Goal: Task Accomplishment & Management: Use online tool/utility

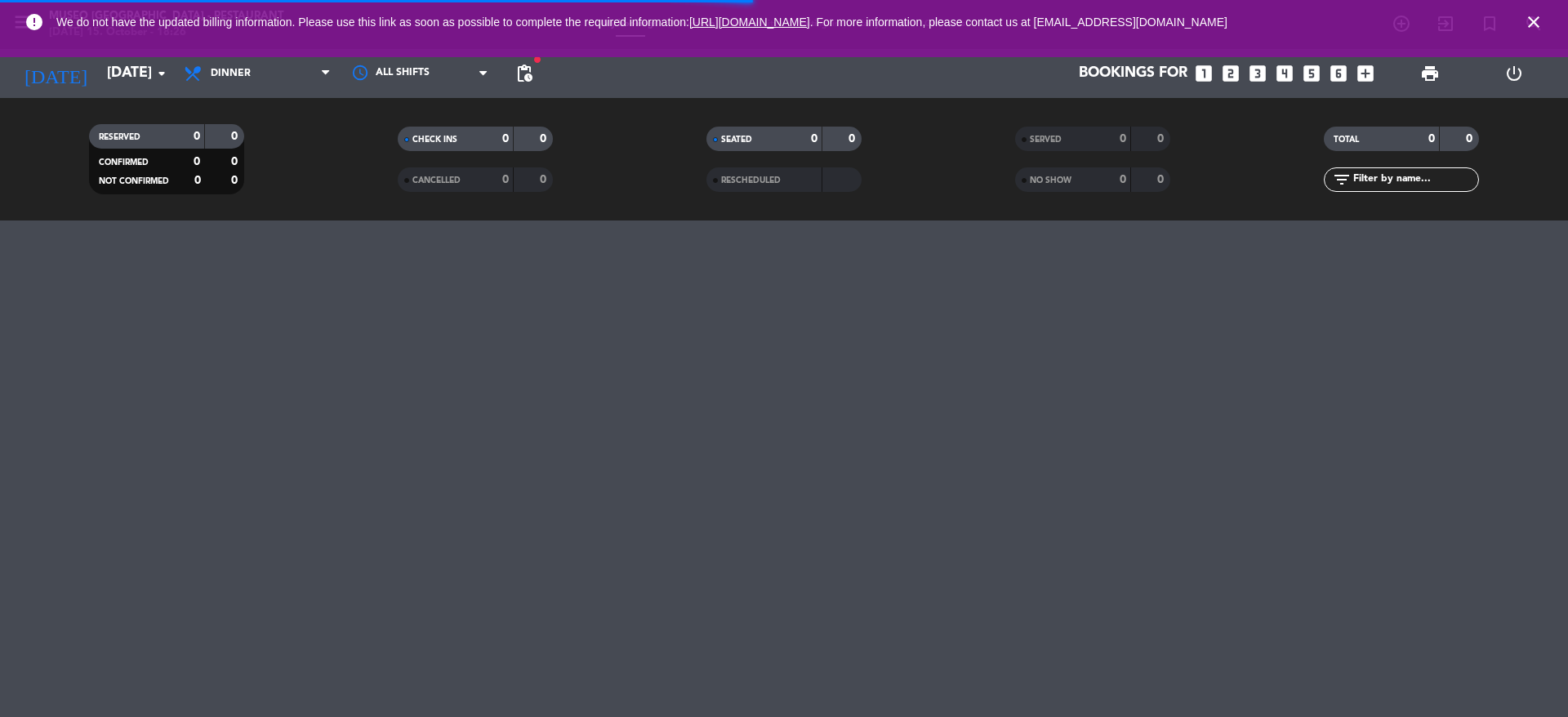
click at [1531, 21] on icon "close" at bounding box center [1534, 22] width 20 height 20
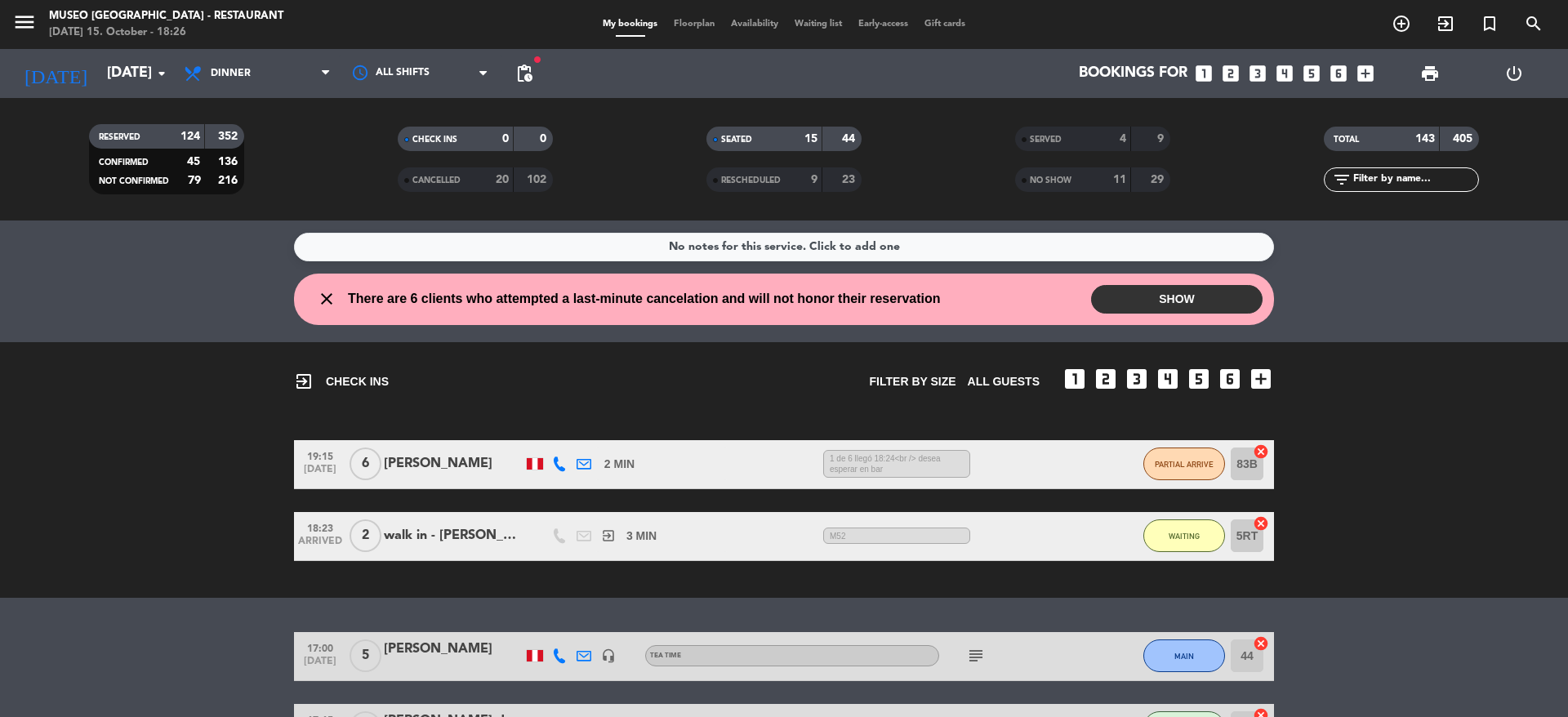
click at [694, 23] on span "Floorplan" at bounding box center [694, 24] width 57 height 9
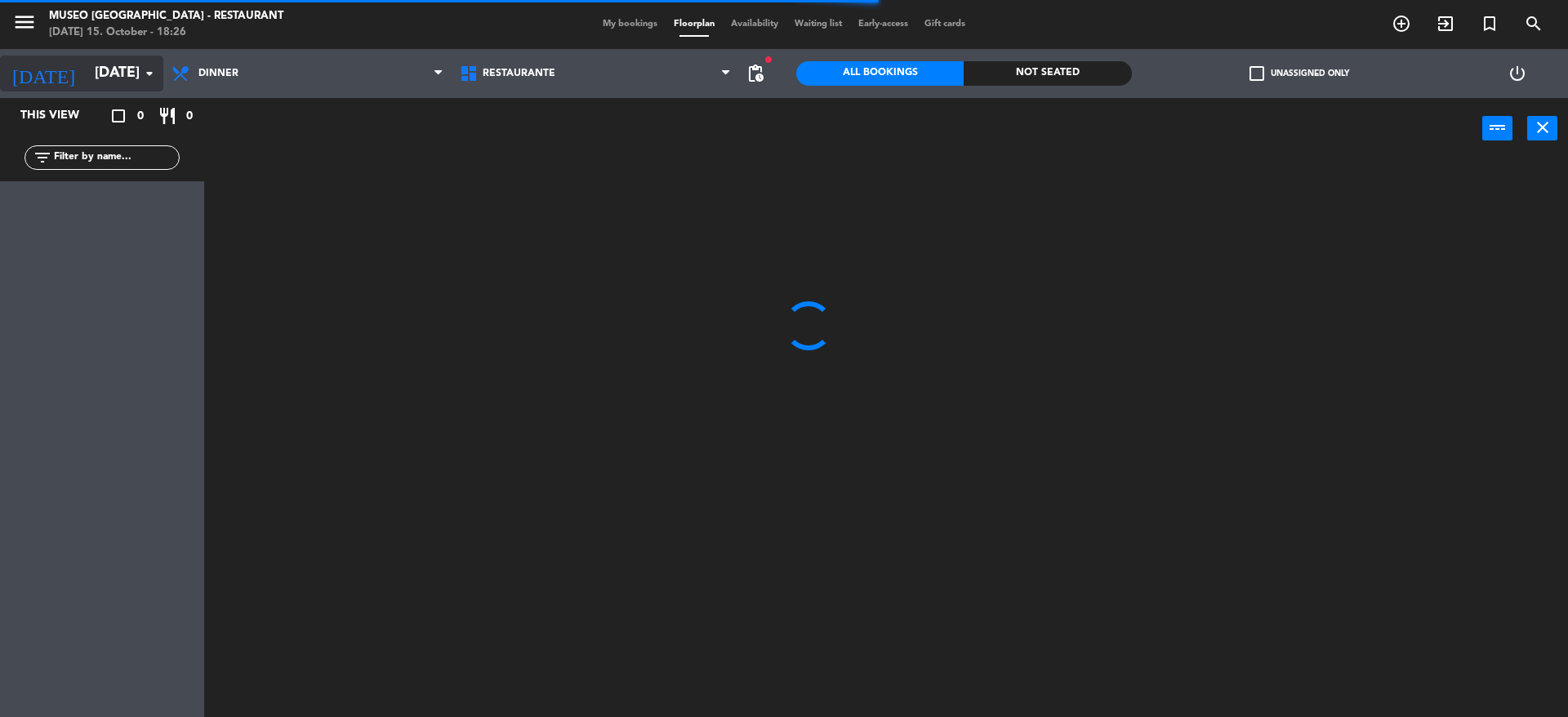
click at [134, 59] on input "[DATE]" at bounding box center [181, 73] width 190 height 33
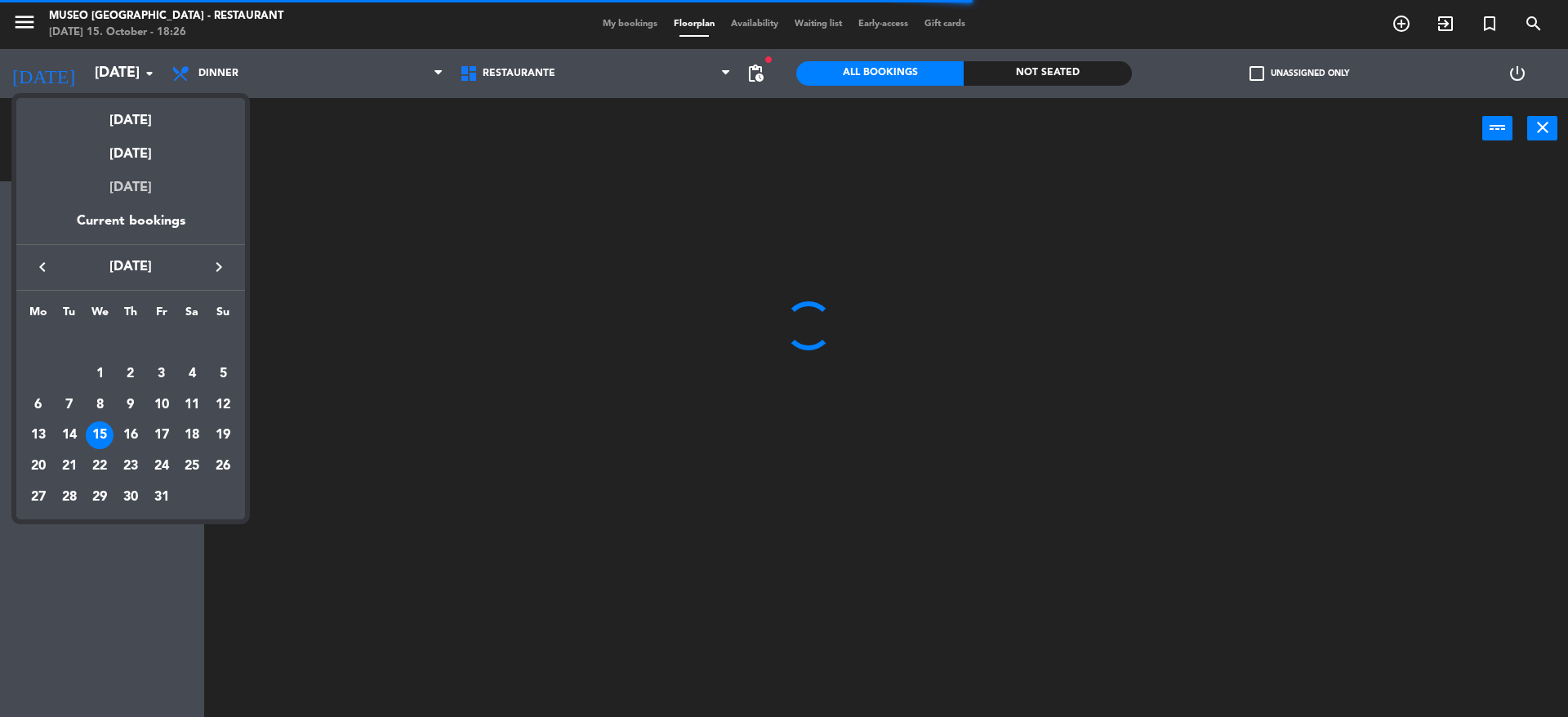
click at [147, 168] on div "[DATE]" at bounding box center [130, 187] width 228 height 46
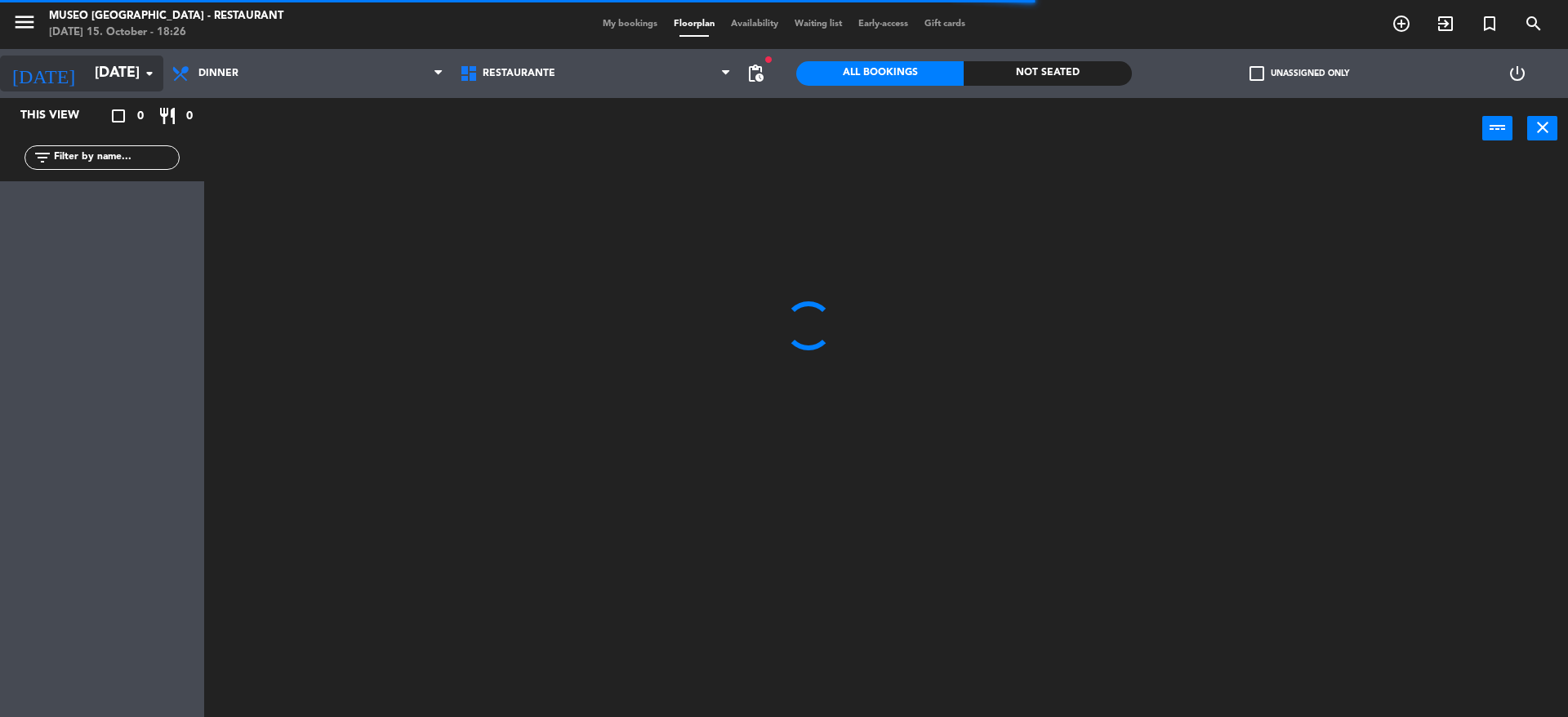
click at [97, 85] on input "[DATE]" at bounding box center [181, 73] width 190 height 33
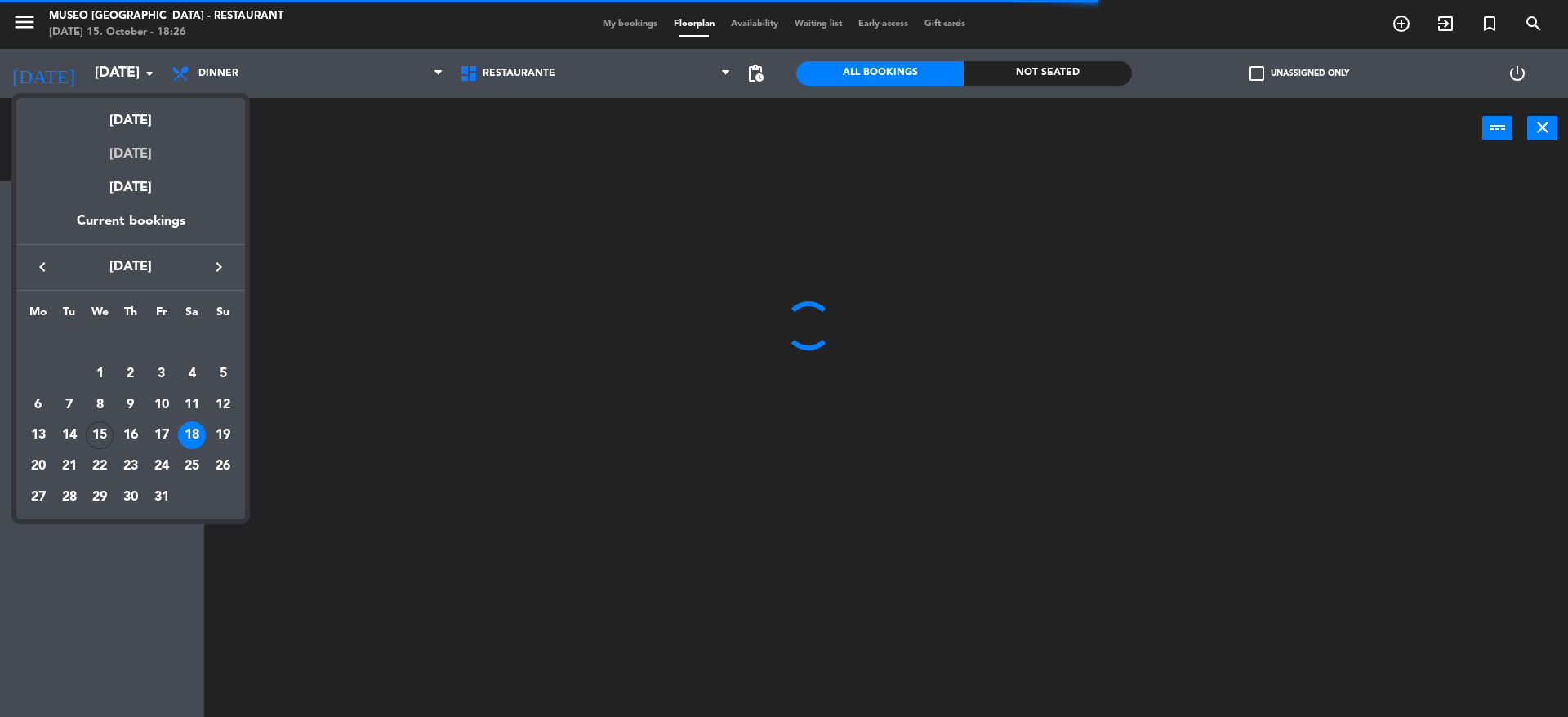
click at [119, 156] on div "[DATE]" at bounding box center [130, 148] width 228 height 34
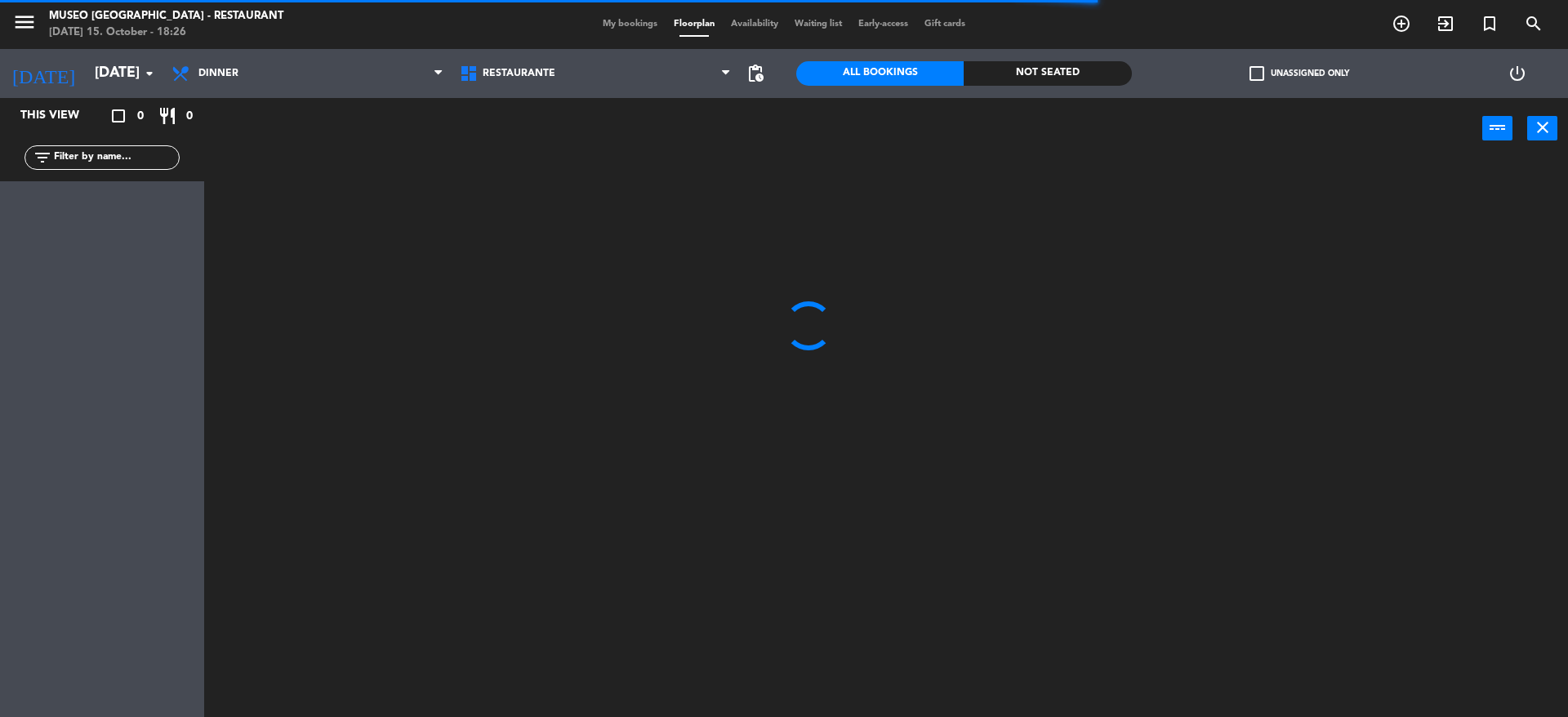
type input "[DATE]"
click at [250, 110] on div "power_input close" at bounding box center [843, 129] width 1278 height 62
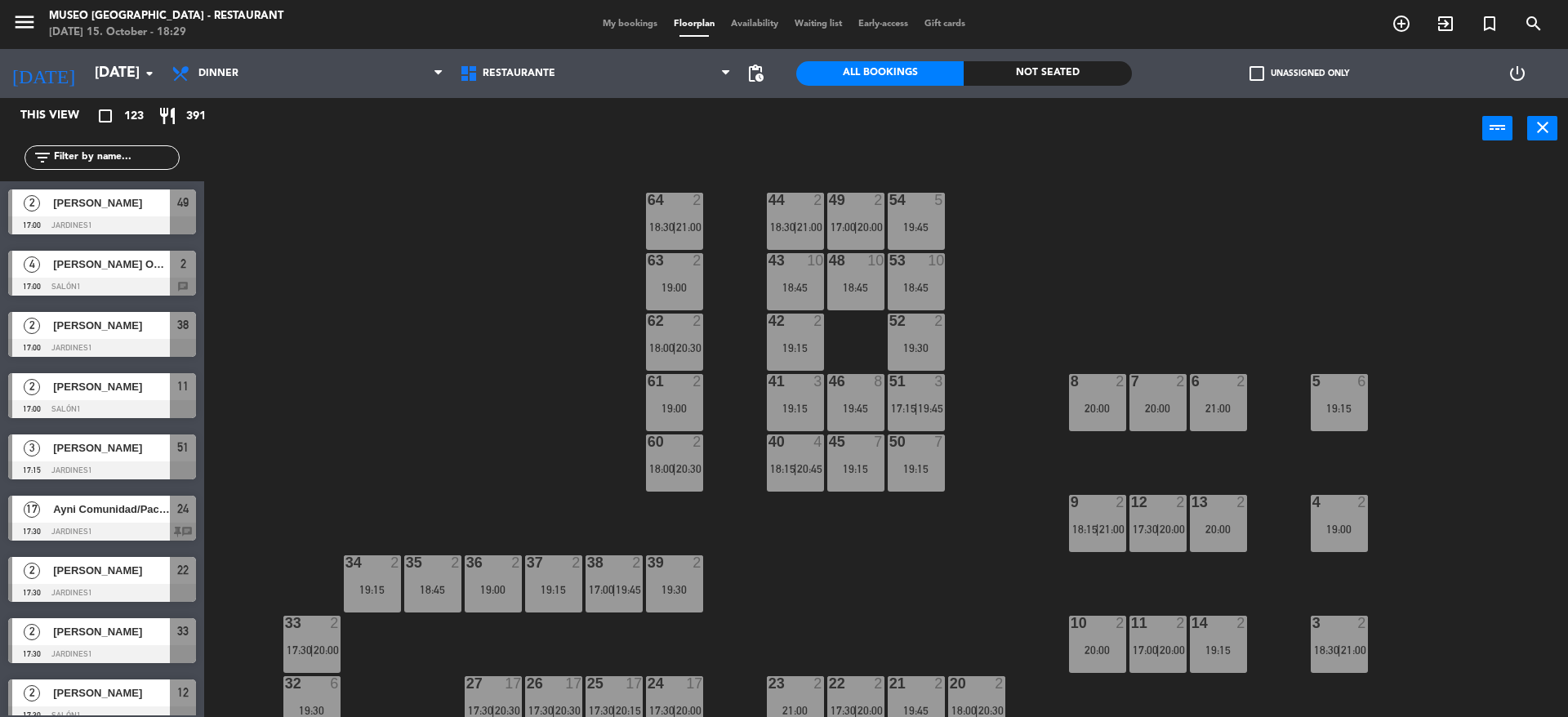
click at [400, 387] on div "44 2 18:30 | 21:00 49 2 17:00 | 20:00 54 5 19:45 64 2 18:30 | 21:00 48 10 18:45…" at bounding box center [894, 442] width 1348 height 558
click at [395, 133] on div "power_input close" at bounding box center [843, 129] width 1278 height 62
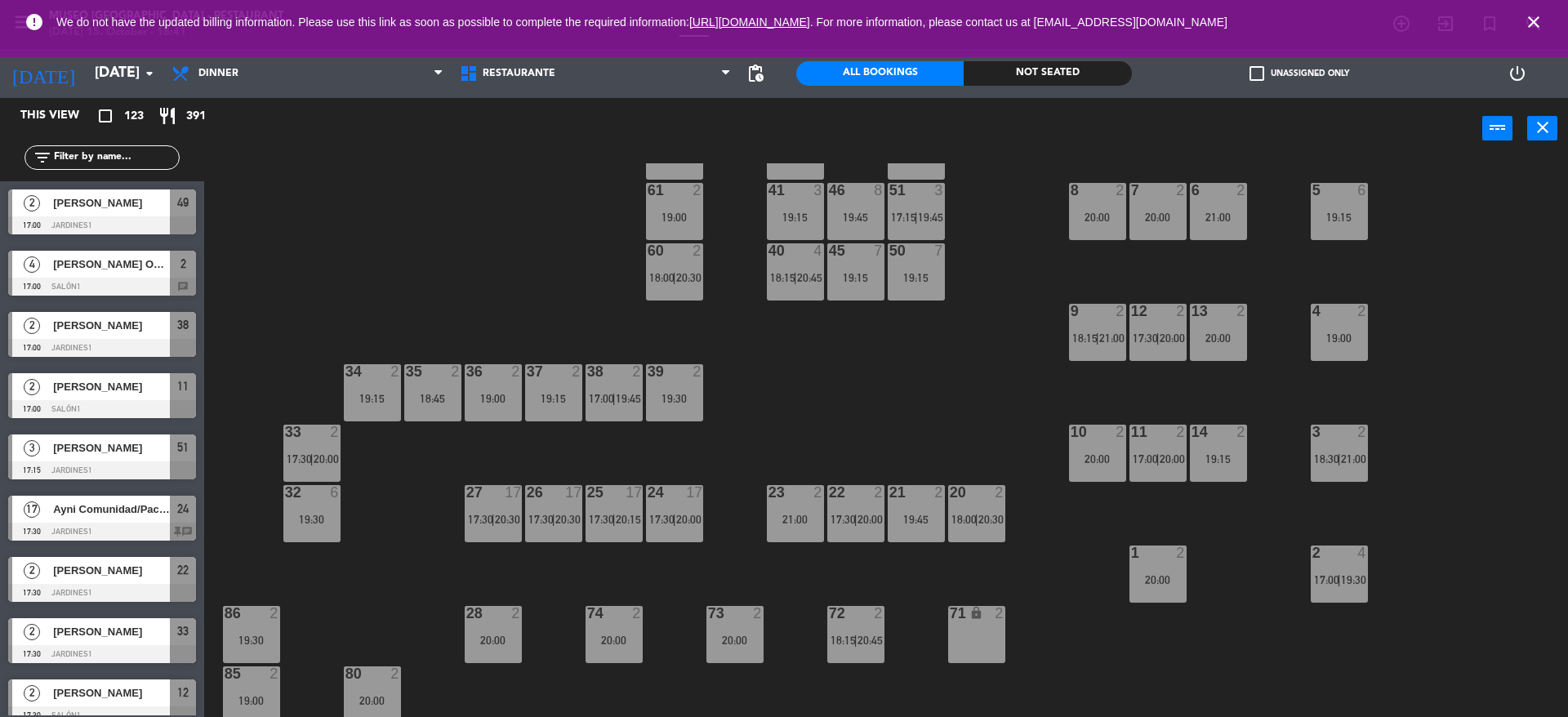
scroll to position [194, 0]
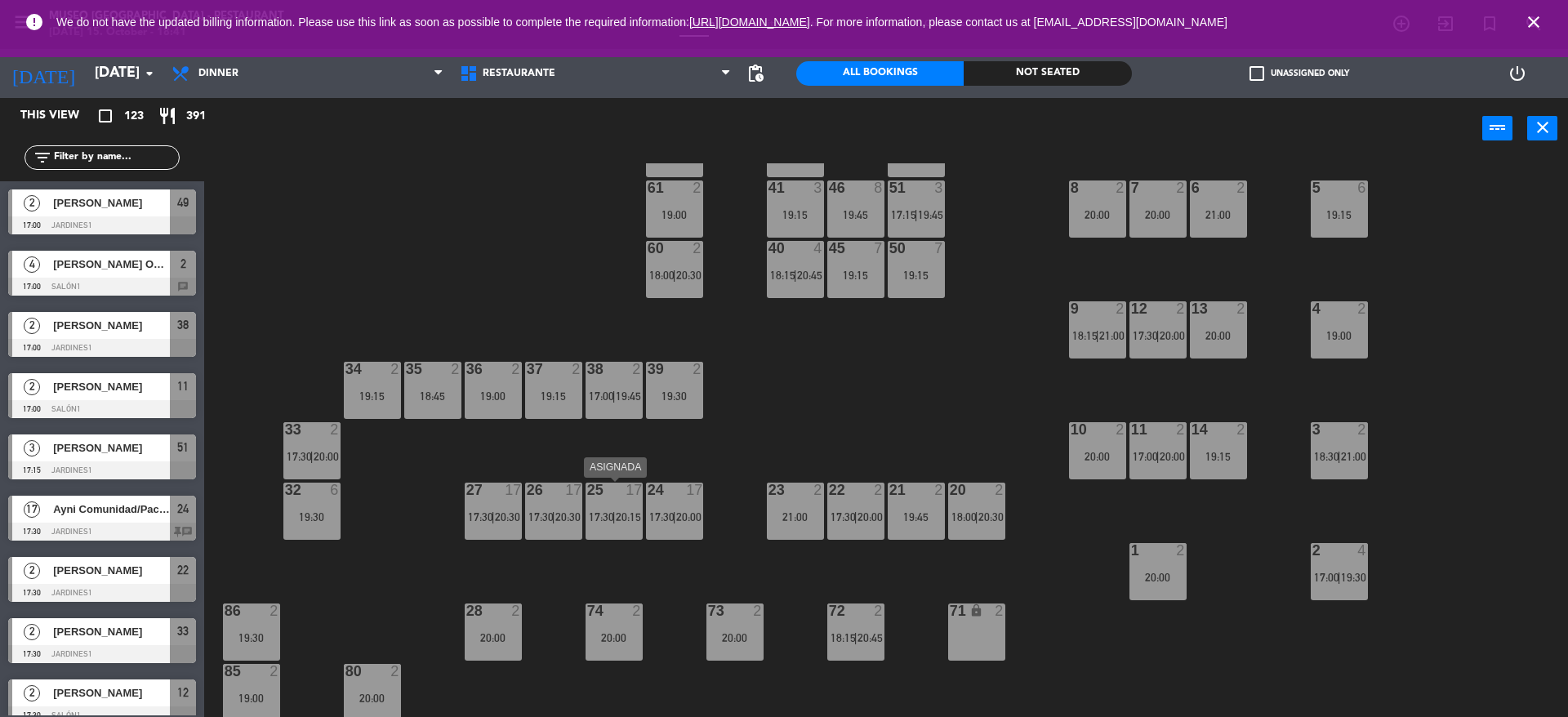
click at [624, 521] on span "20:15" at bounding box center [628, 516] width 25 height 13
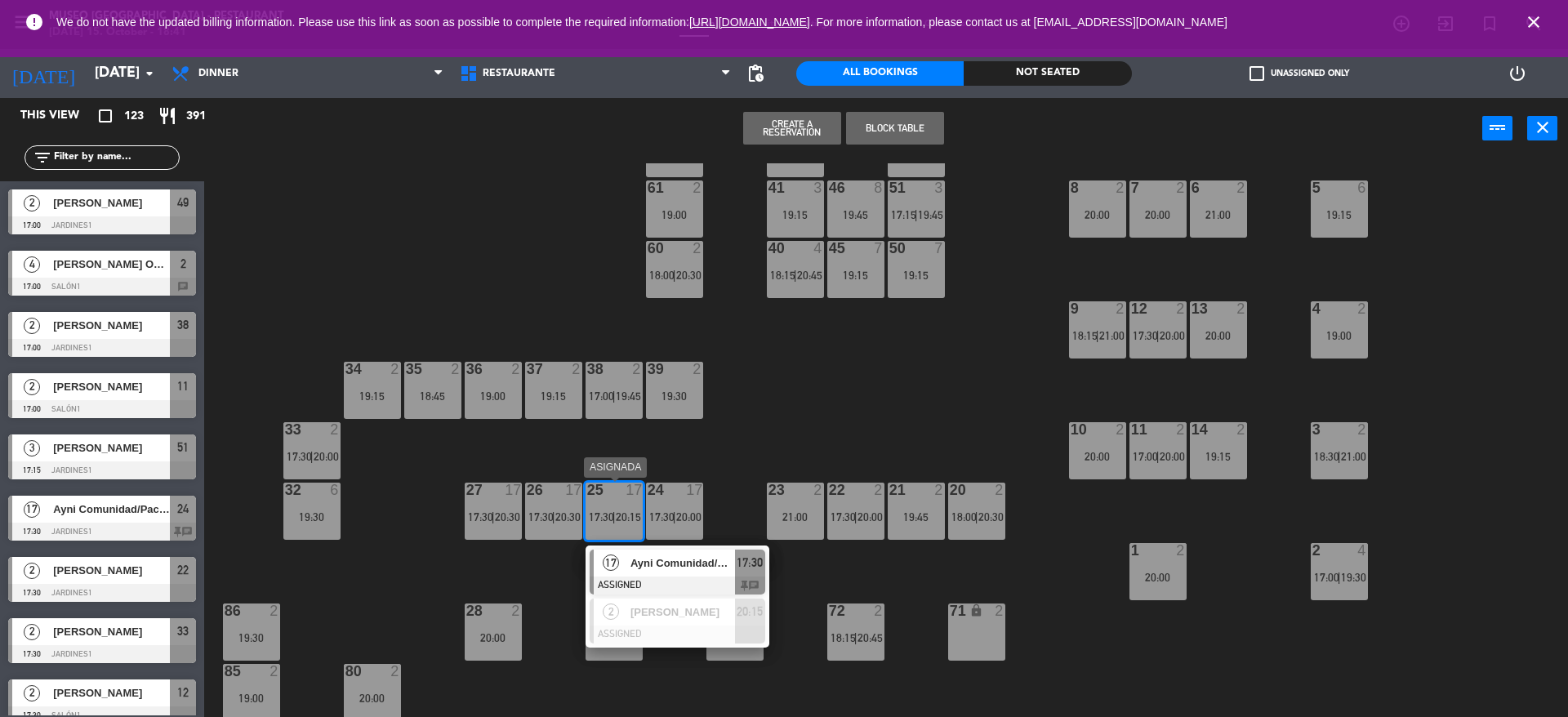
click at [640, 563] on span "Ayni Comunidad/Pacha Travel" at bounding box center [683, 563] width 104 height 17
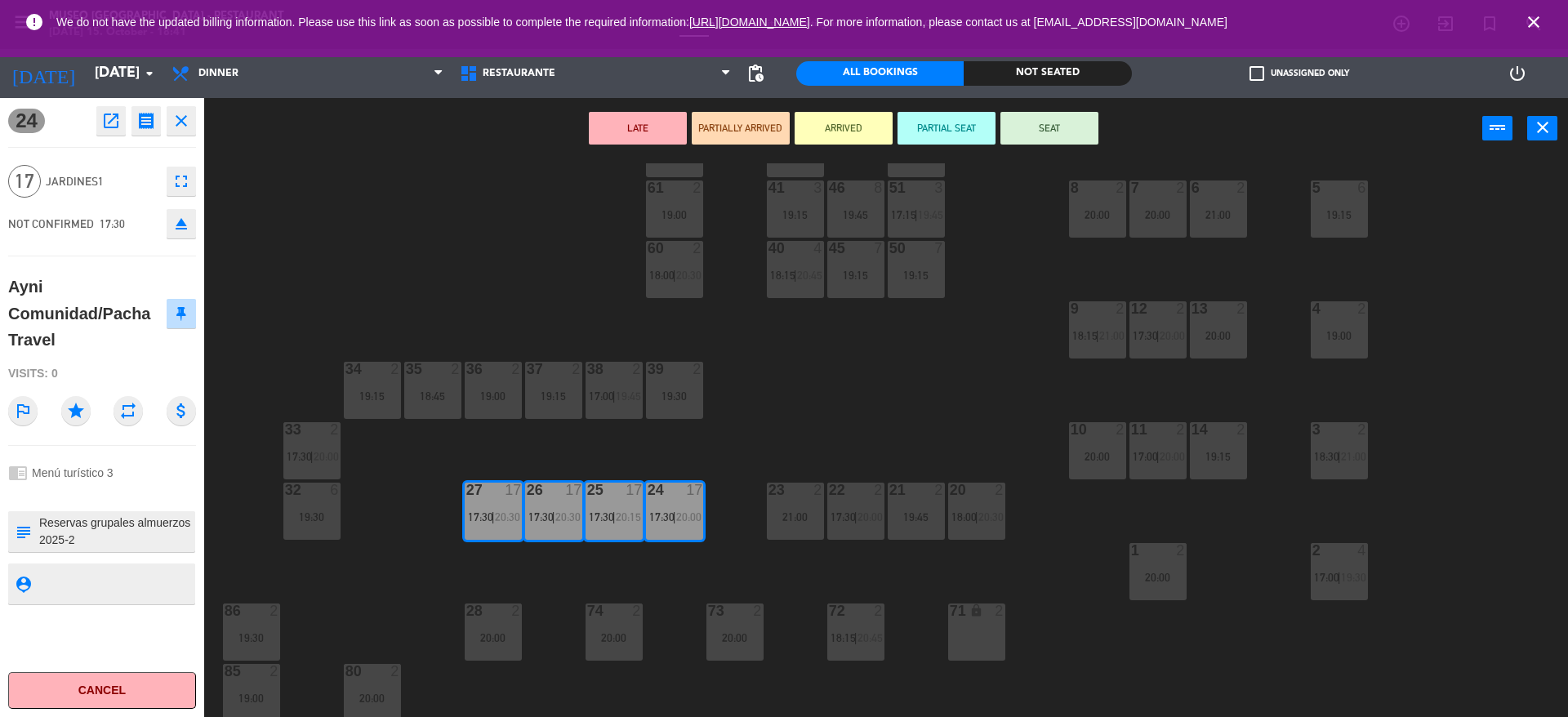
click at [659, 136] on button "LATE" at bounding box center [638, 128] width 98 height 33
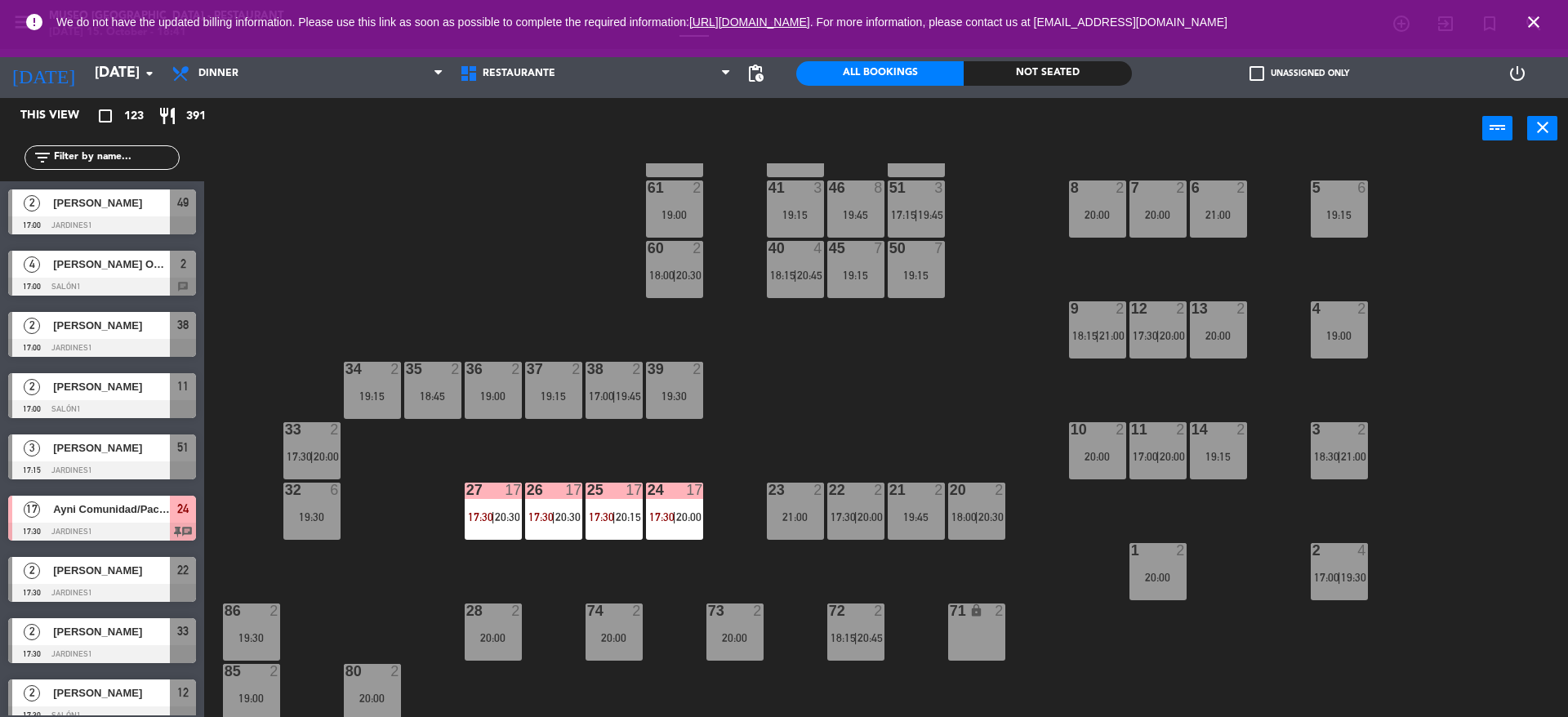
click at [594, 216] on div "44 2 18:30 | 21:00 49 2 17:00 | 20:00 54 5 19:45 64 2 18:30 | 21:00 48 10 18:45…" at bounding box center [894, 442] width 1348 height 558
click at [635, 511] on span "20:15" at bounding box center [628, 516] width 25 height 13
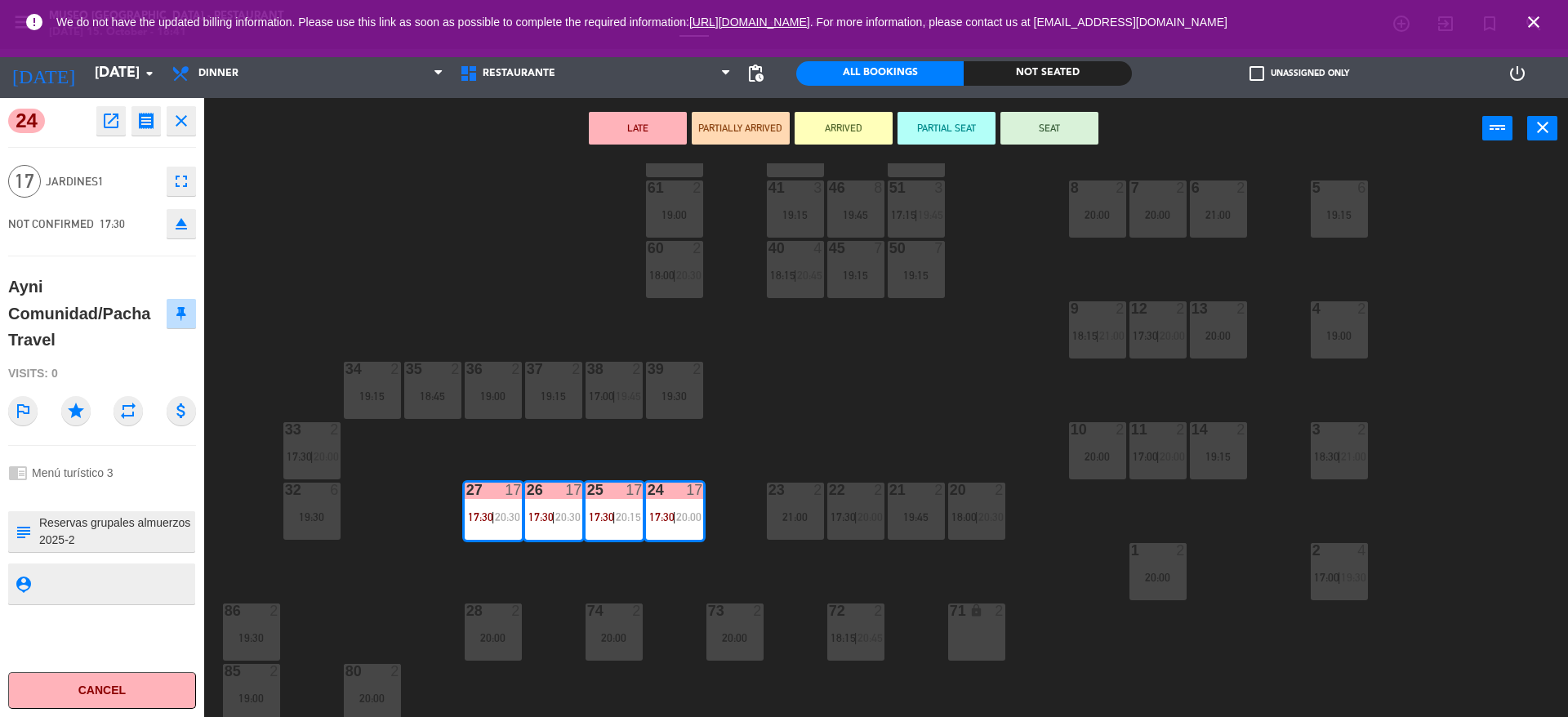
click at [896, 375] on div "44 2 18:30 | 21:00 49 2 17:00 | 20:00 54 5 19:45 64 2 18:30 | 21:00 48 10 18:45…" at bounding box center [894, 442] width 1348 height 558
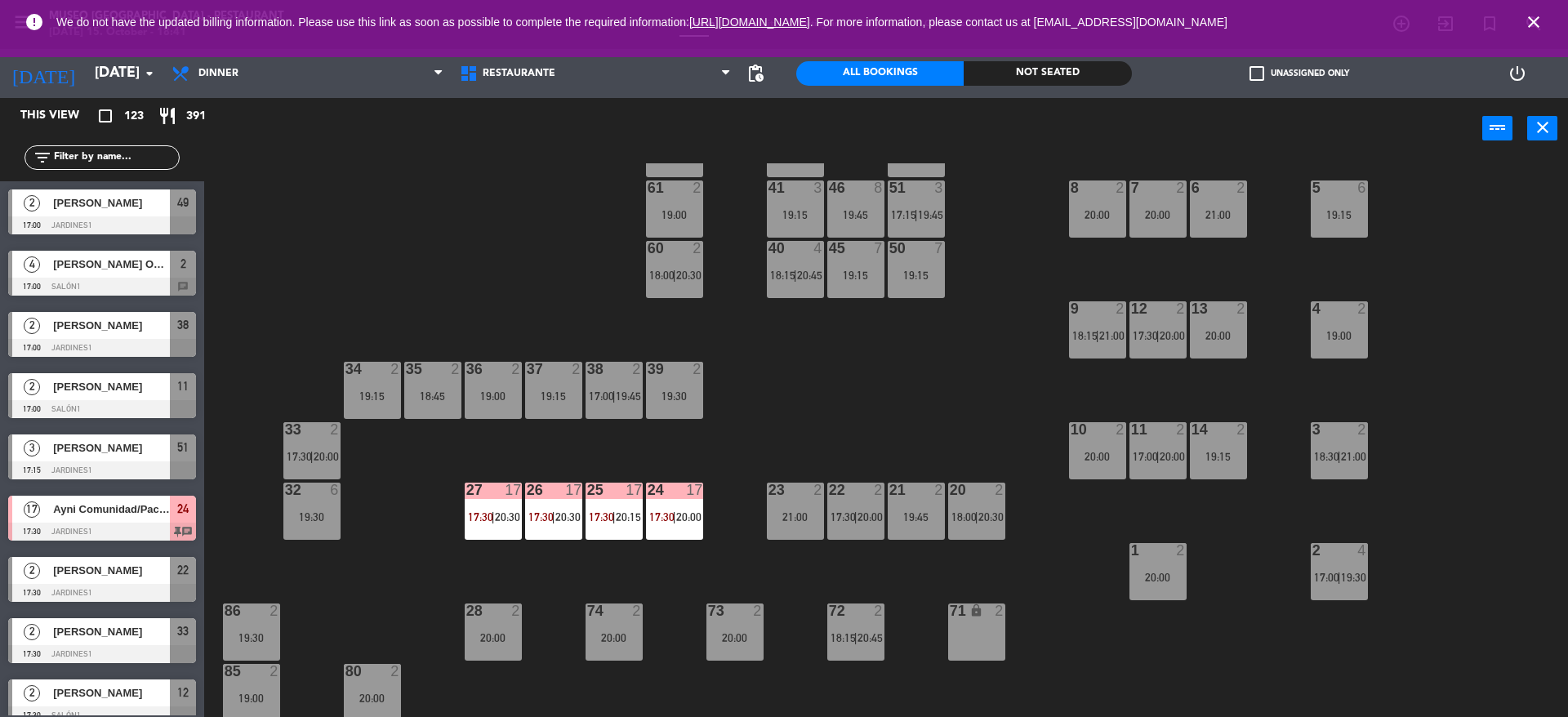
click at [659, 516] on span "17:30" at bounding box center [661, 516] width 25 height 13
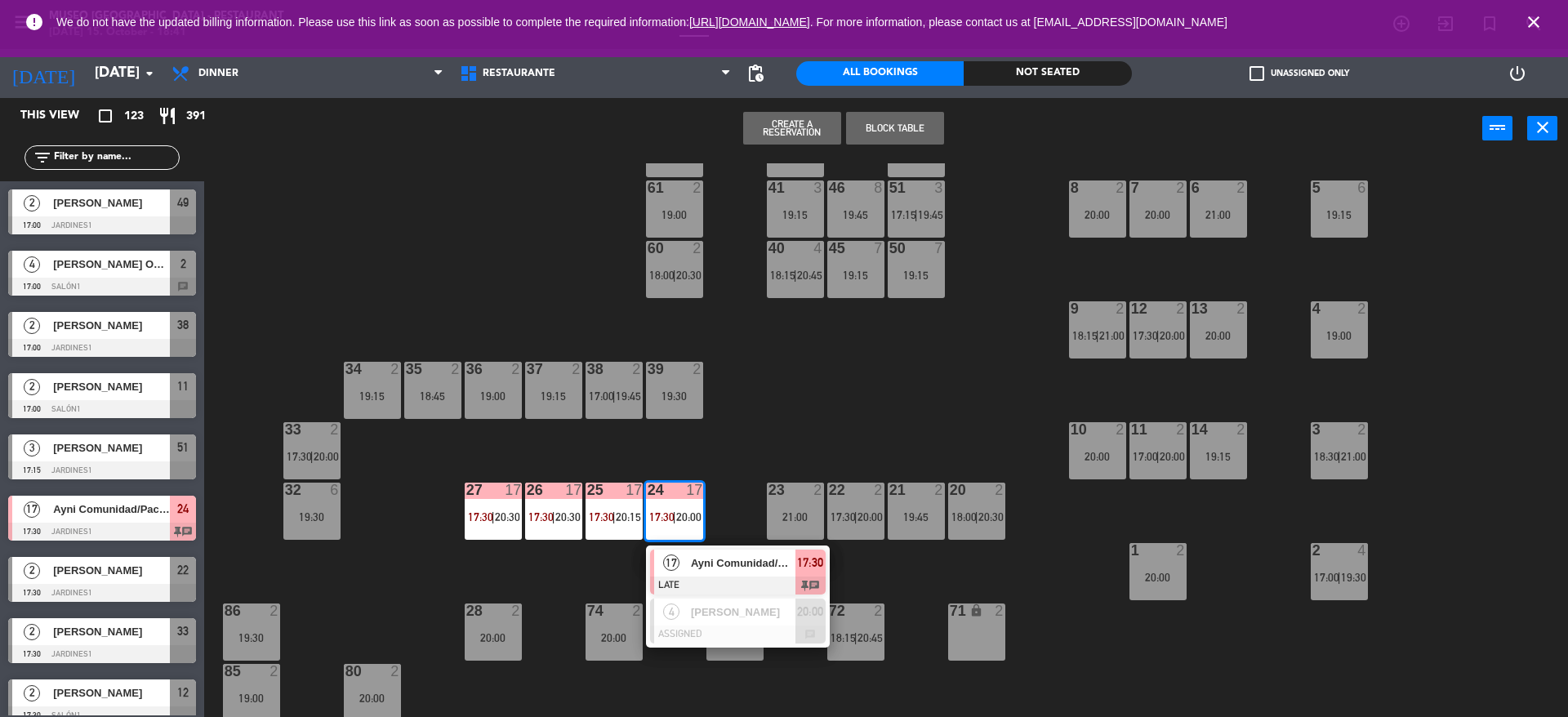
click at [676, 562] on span "17" at bounding box center [671, 562] width 16 height 16
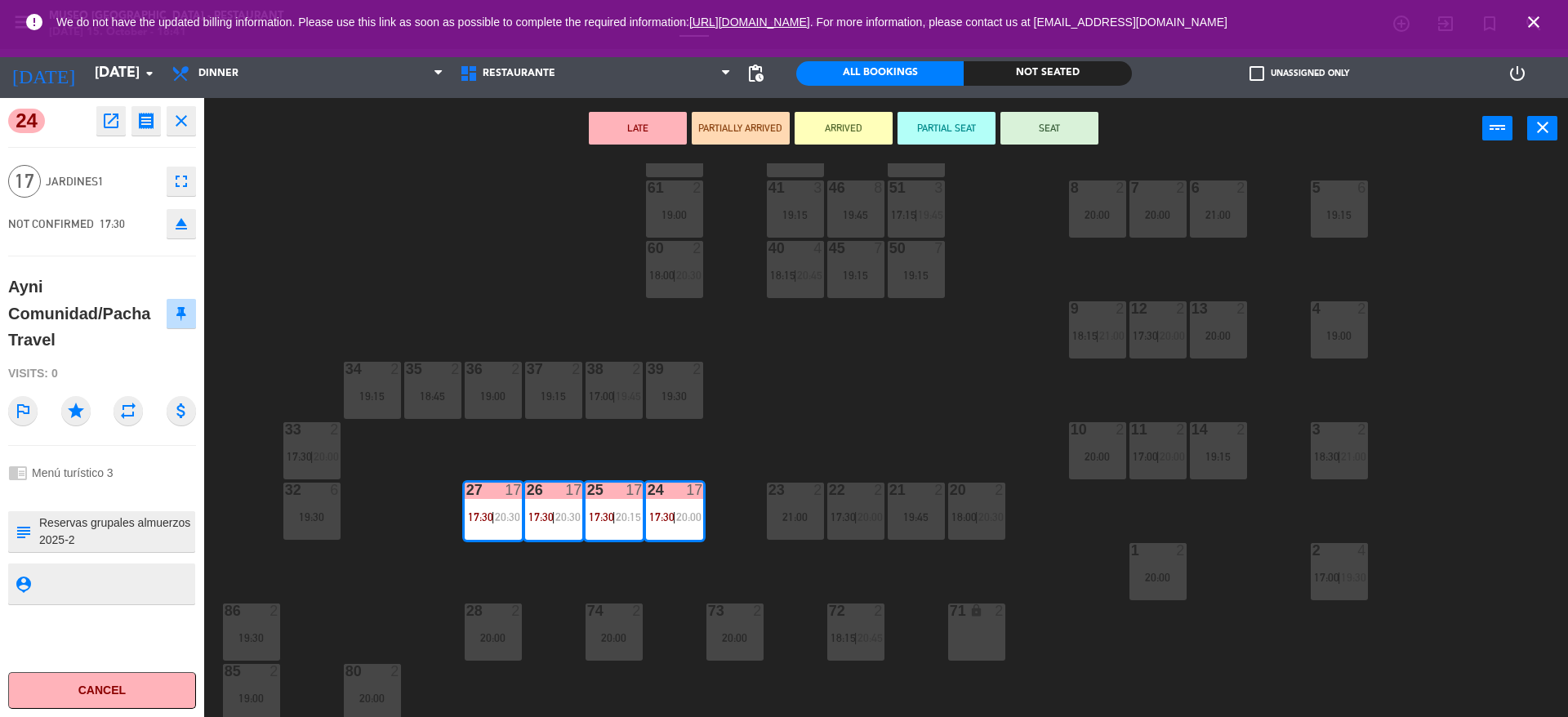
click at [151, 529] on textarea at bounding box center [116, 532] width 156 height 34
type textarea "M24-27 Reservas grupales almuerzos 2025-2 Menú 3 16 pax = $ 480 1 TC (peruano) …"
click at [100, 183] on span "Jardines1" at bounding box center [102, 182] width 113 height 19
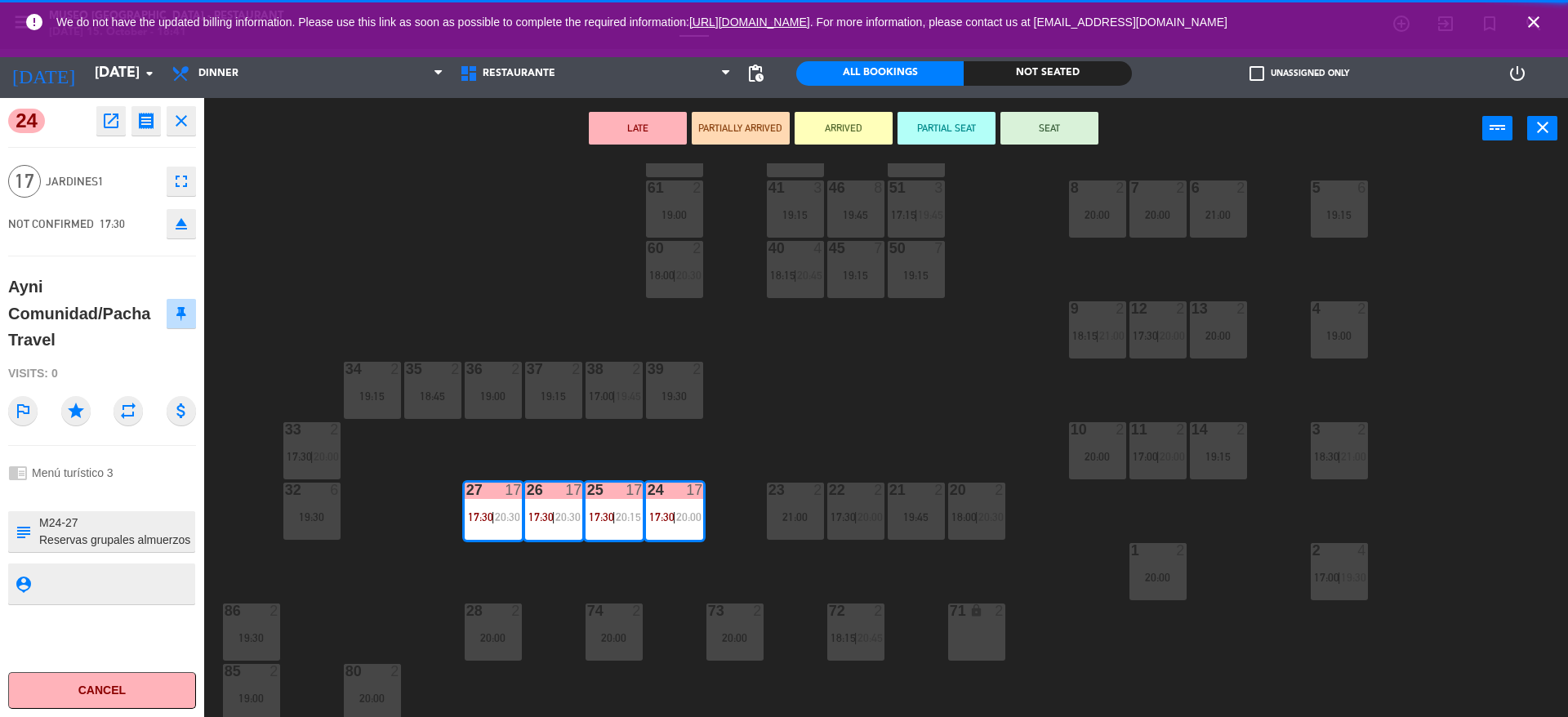
click at [403, 230] on div "44 2 18:30 | 21:00 49 2 17:00 | 20:00 54 5 19:45 64 2 18:30 | 21:00 48 10 18:45…" at bounding box center [894, 442] width 1348 height 558
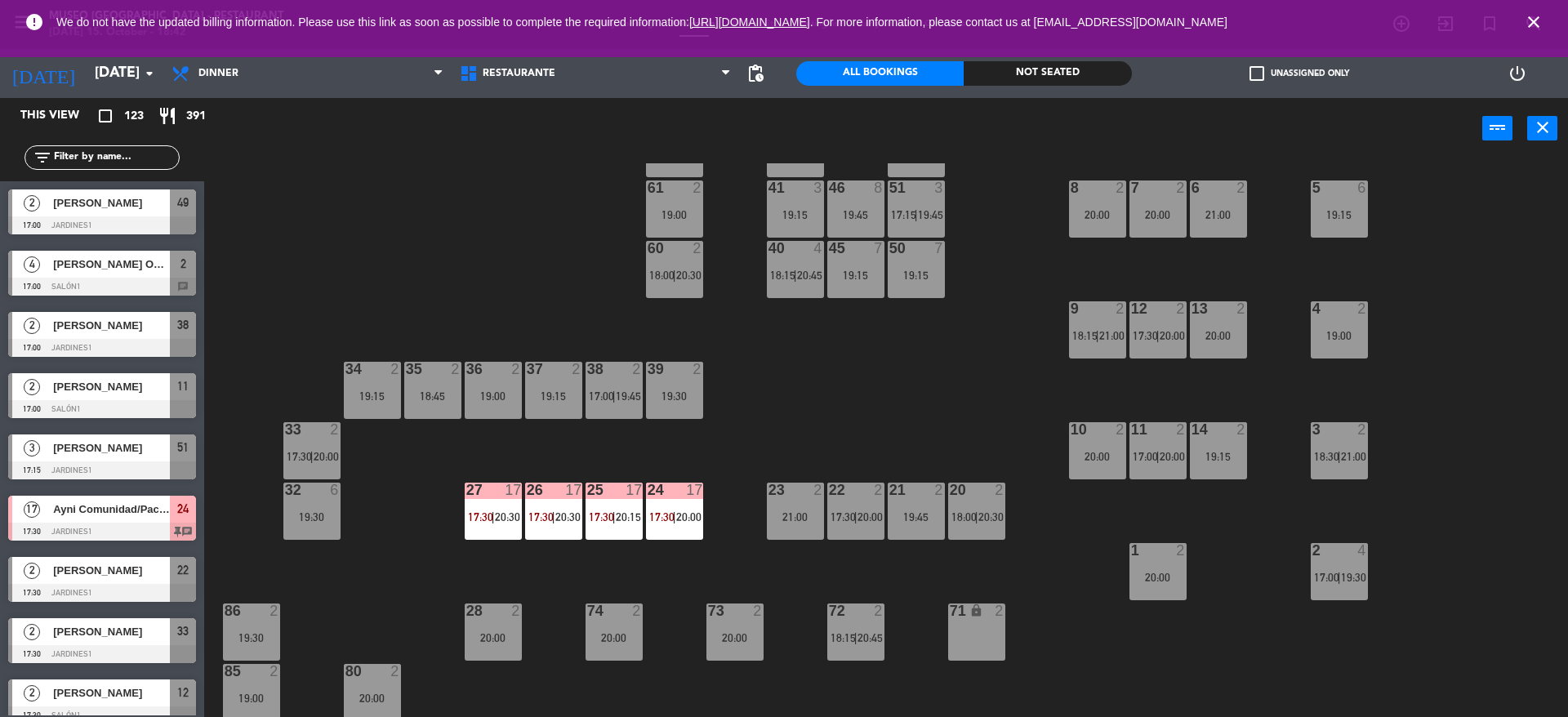
click at [671, 514] on span "17:30" at bounding box center [661, 516] width 25 height 13
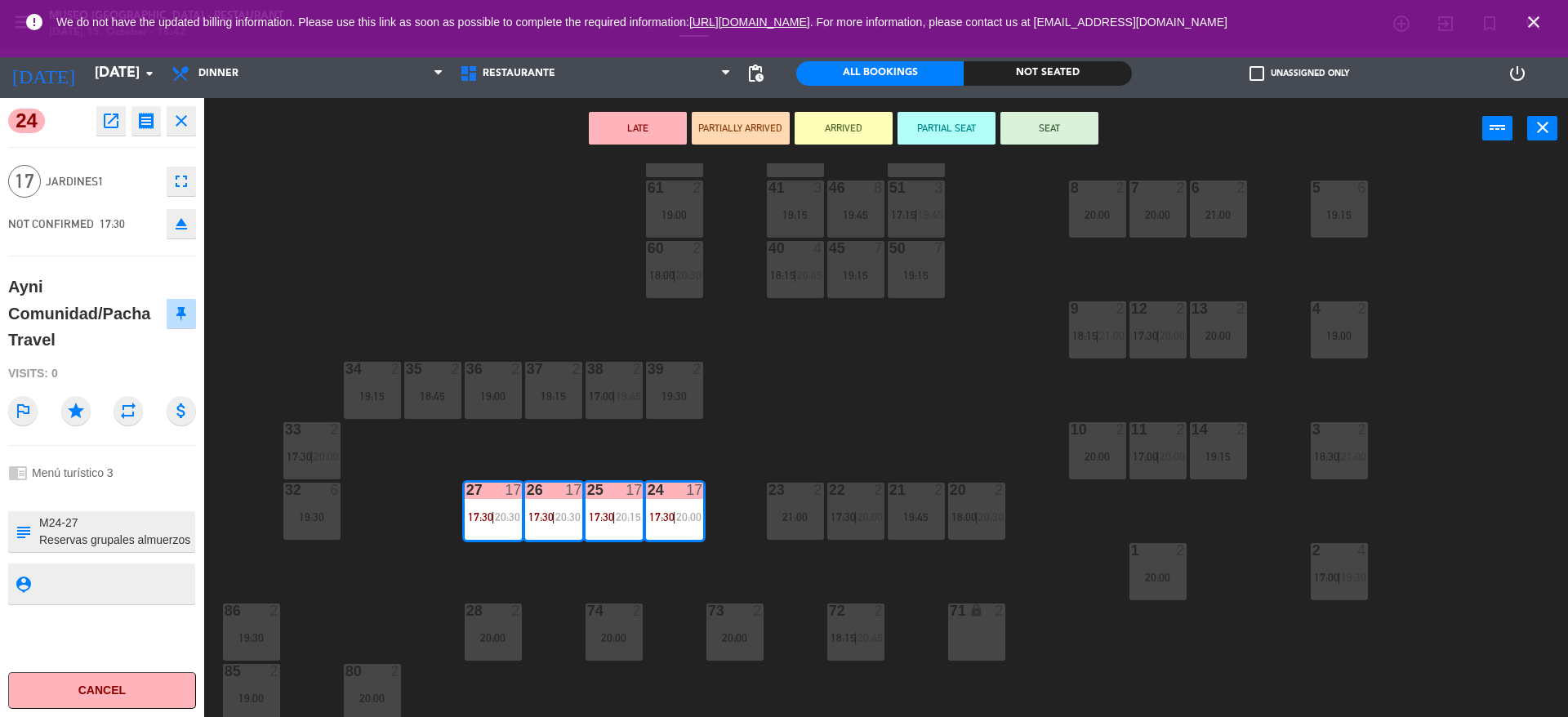
click at [685, 564] on div "44 2 18:30 | 21:00 49 2 17:00 | 20:00 54 5 19:45 64 2 18:30 | 21:00 48 10 18:45…" at bounding box center [894, 442] width 1348 height 558
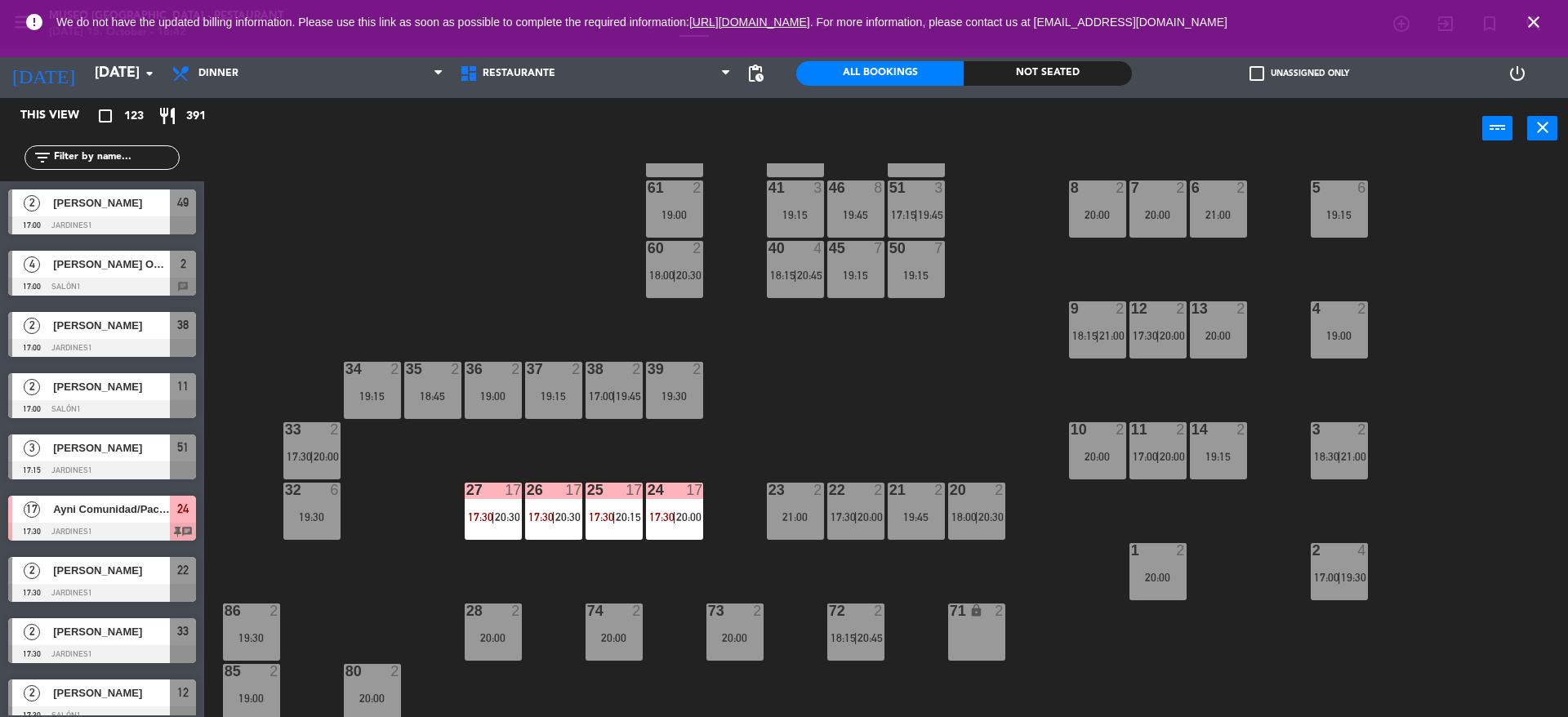
click at [615, 528] on div "25 17 17:30 | 20:15" at bounding box center [614, 511] width 57 height 57
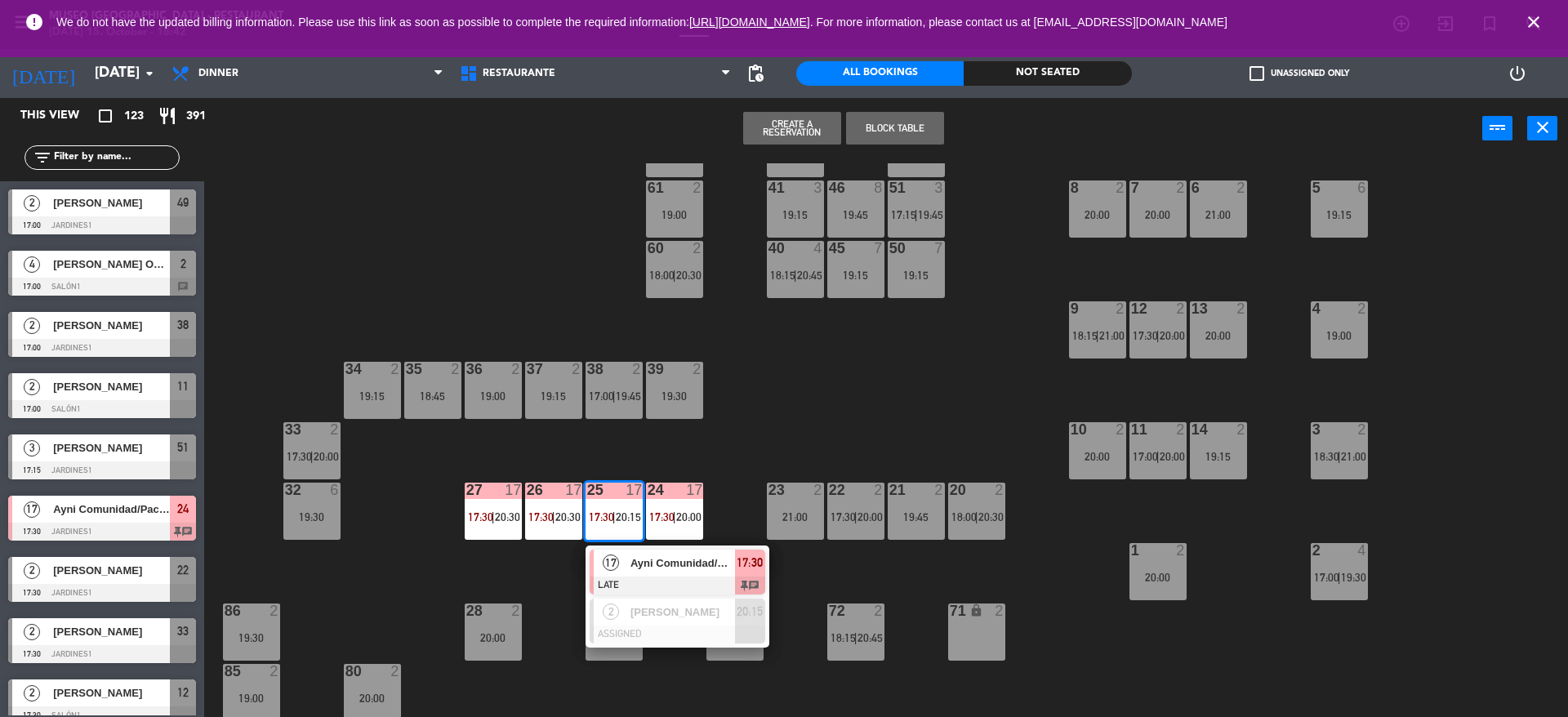
click at [628, 577] on div at bounding box center [678, 585] width 176 height 18
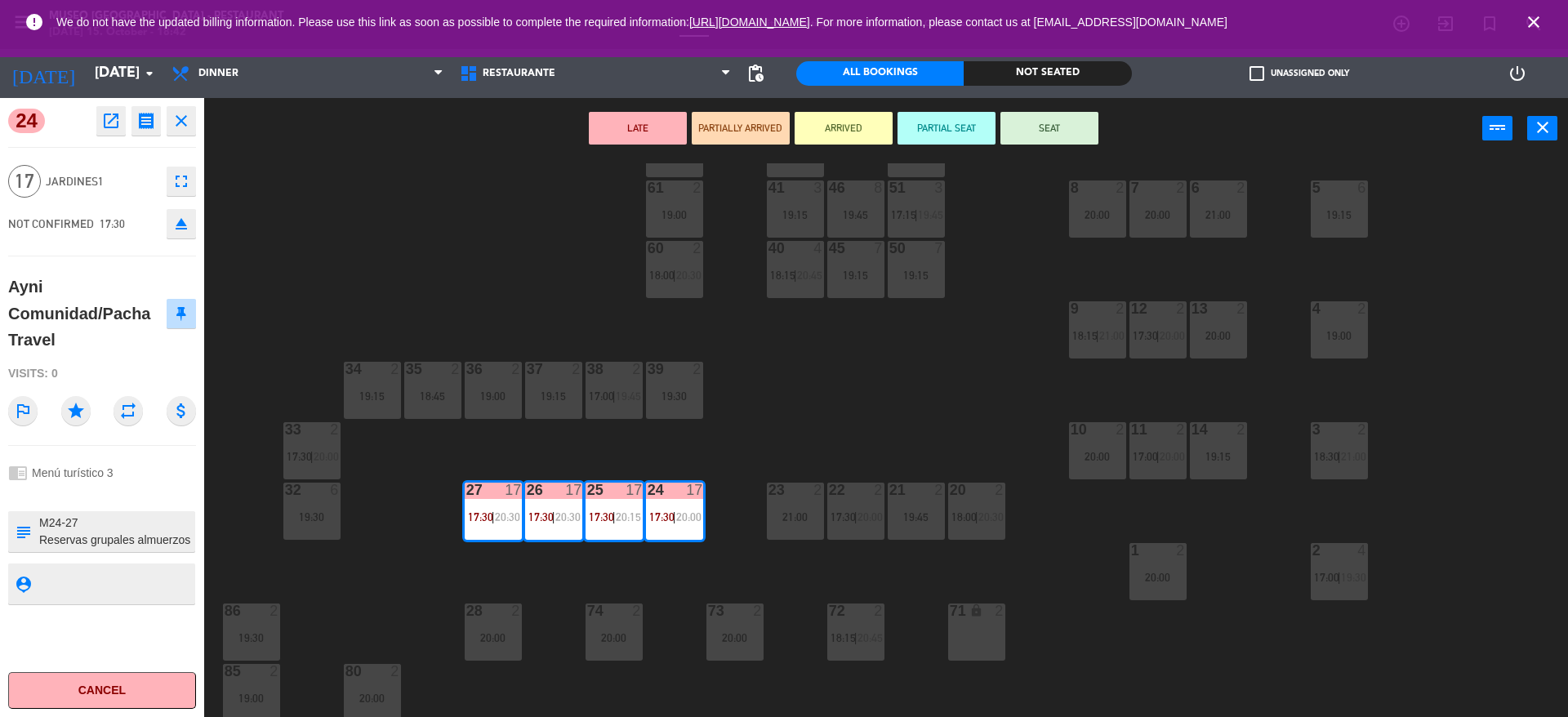
drag, startPoint x: 81, startPoint y: 517, endPoint x: 0, endPoint y: 496, distance: 83.7
click at [0, 496] on div "24 open_in_new receipt 5:30 PM [DATE] people Ayni Comunidad/Pacha Travel Table …" at bounding box center [102, 408] width 204 height 619
type textarea "Reservas grupales almuerzos 2025-2 Menú 3 16 pax = $ 480 1 TC (peruano) = $ 26 …"
click at [112, 201] on div "17 Jardines1 fullscreen" at bounding box center [102, 181] width 188 height 44
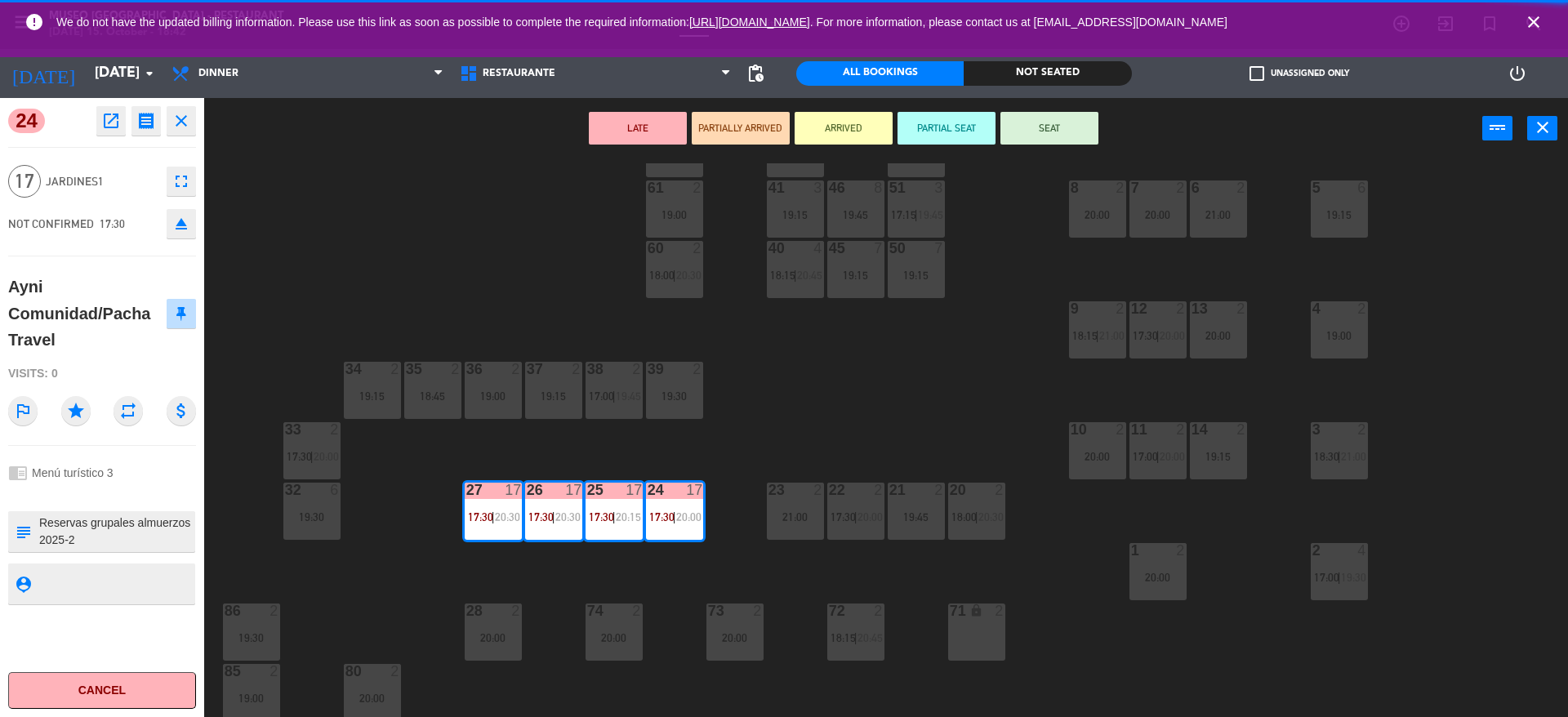
click at [511, 259] on div "44 2 18:30 | 21:00 49 2 17:00 | 20:00 54 5 19:45 64 2 18:30 | 21:00 48 10 18:45…" at bounding box center [894, 442] width 1348 height 558
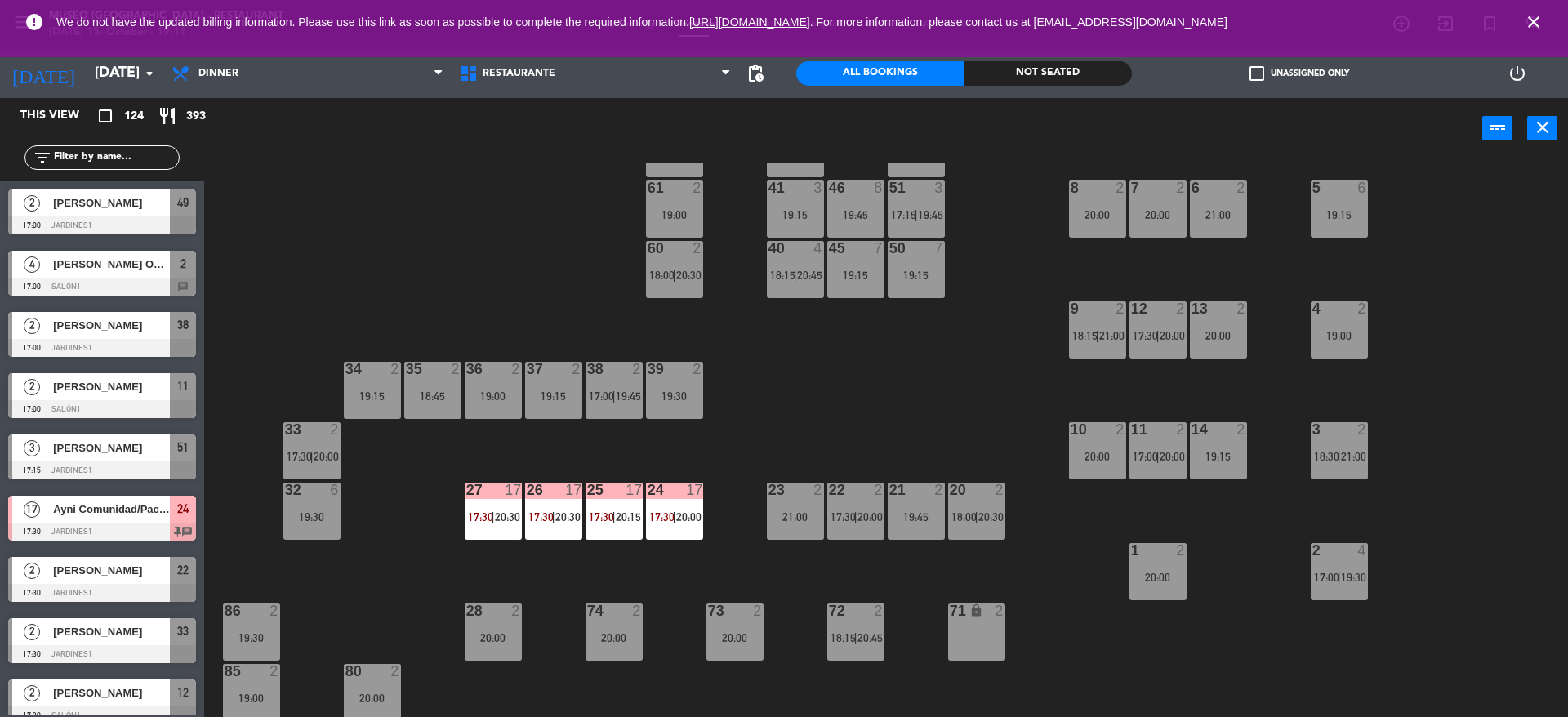
click at [437, 239] on div "44 2 18:30 | 21:00 49 2 17:00 | 20:00 54 5 19:45 64 2 18:30 | 21:00 48 10 18:45…" at bounding box center [894, 442] width 1348 height 558
click at [681, 517] on span "20:00" at bounding box center [689, 516] width 25 height 13
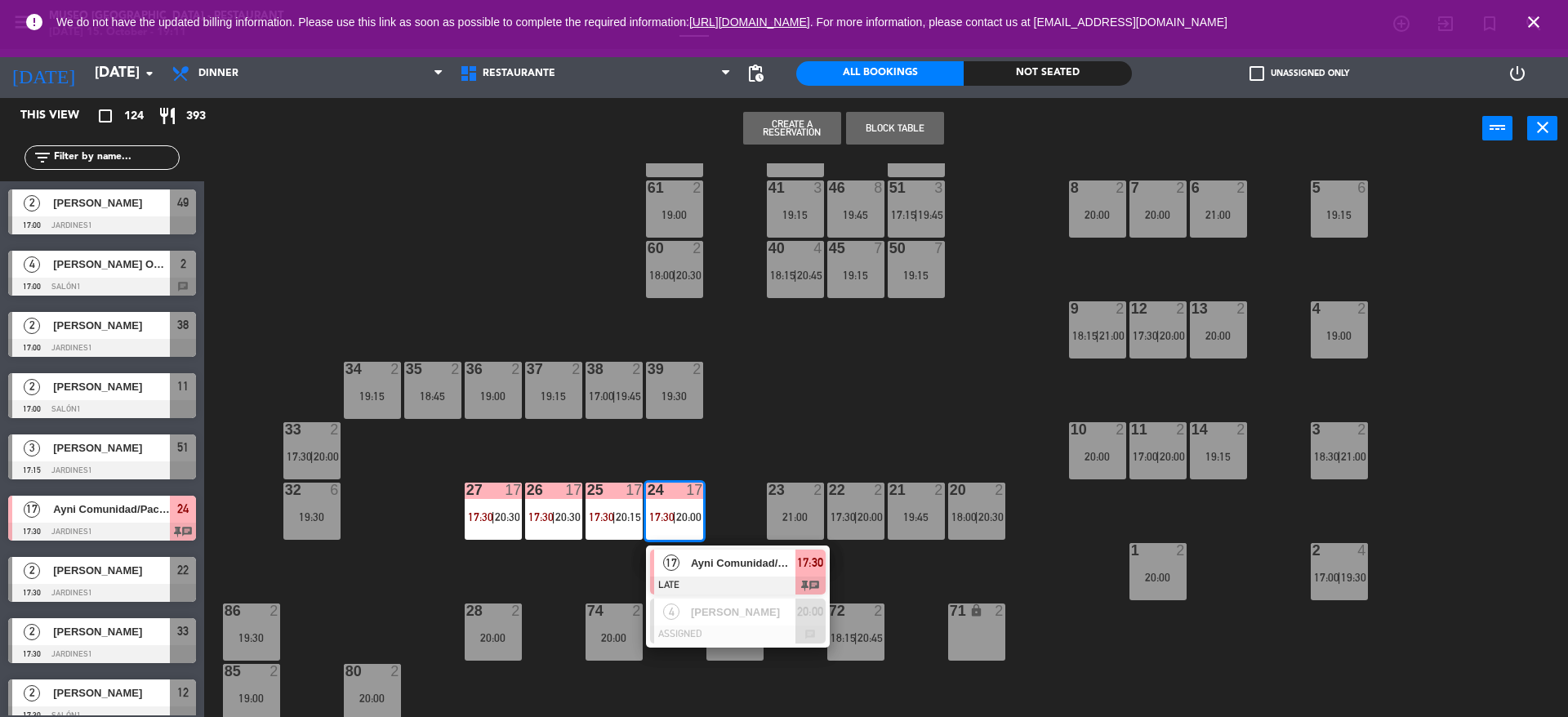
click at [693, 577] on div at bounding box center [738, 585] width 176 height 18
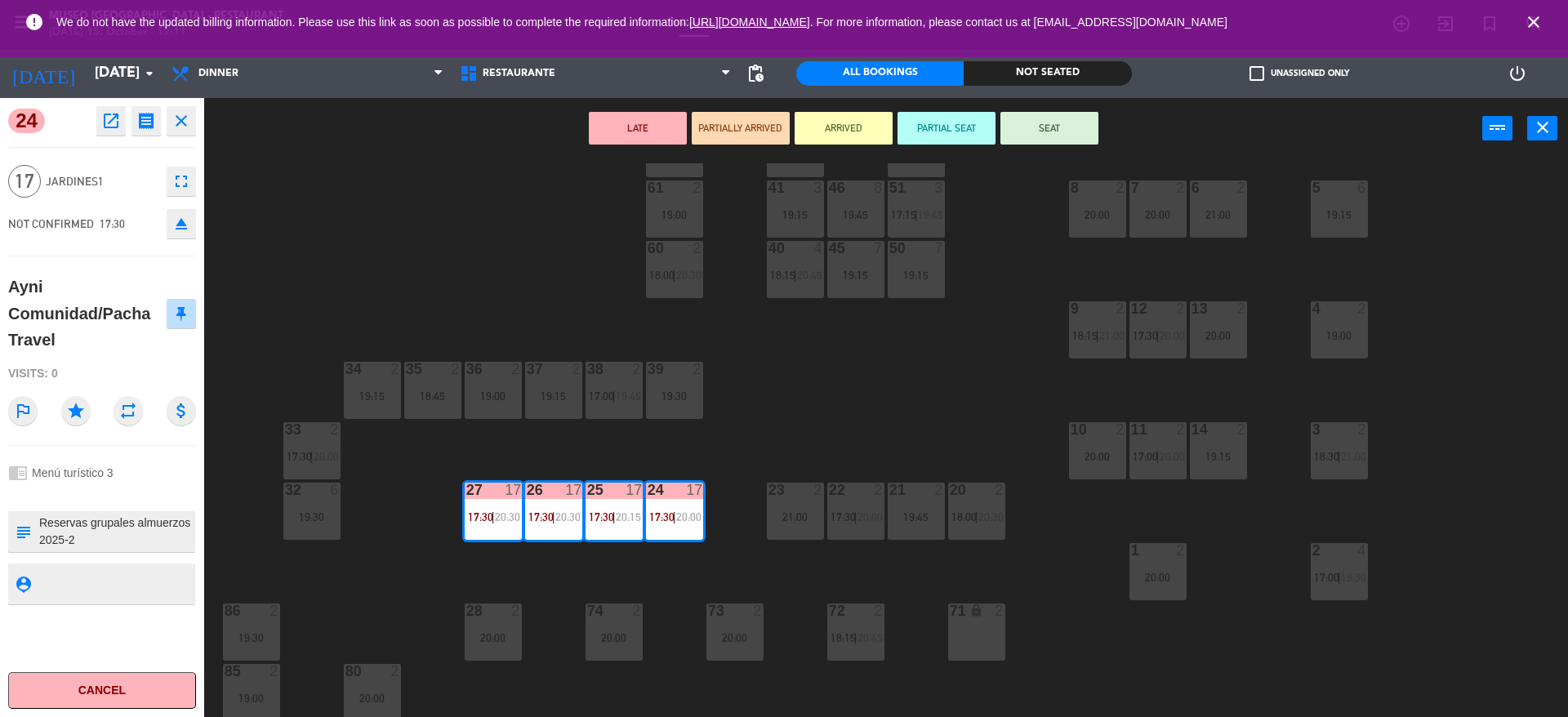
click at [837, 436] on div "44 2 18:30 | 21:00 49 2 17:00 | 20:00 54 5 19:45 64 2 18:30 | 21:00 48 10 18:45…" at bounding box center [894, 442] width 1348 height 558
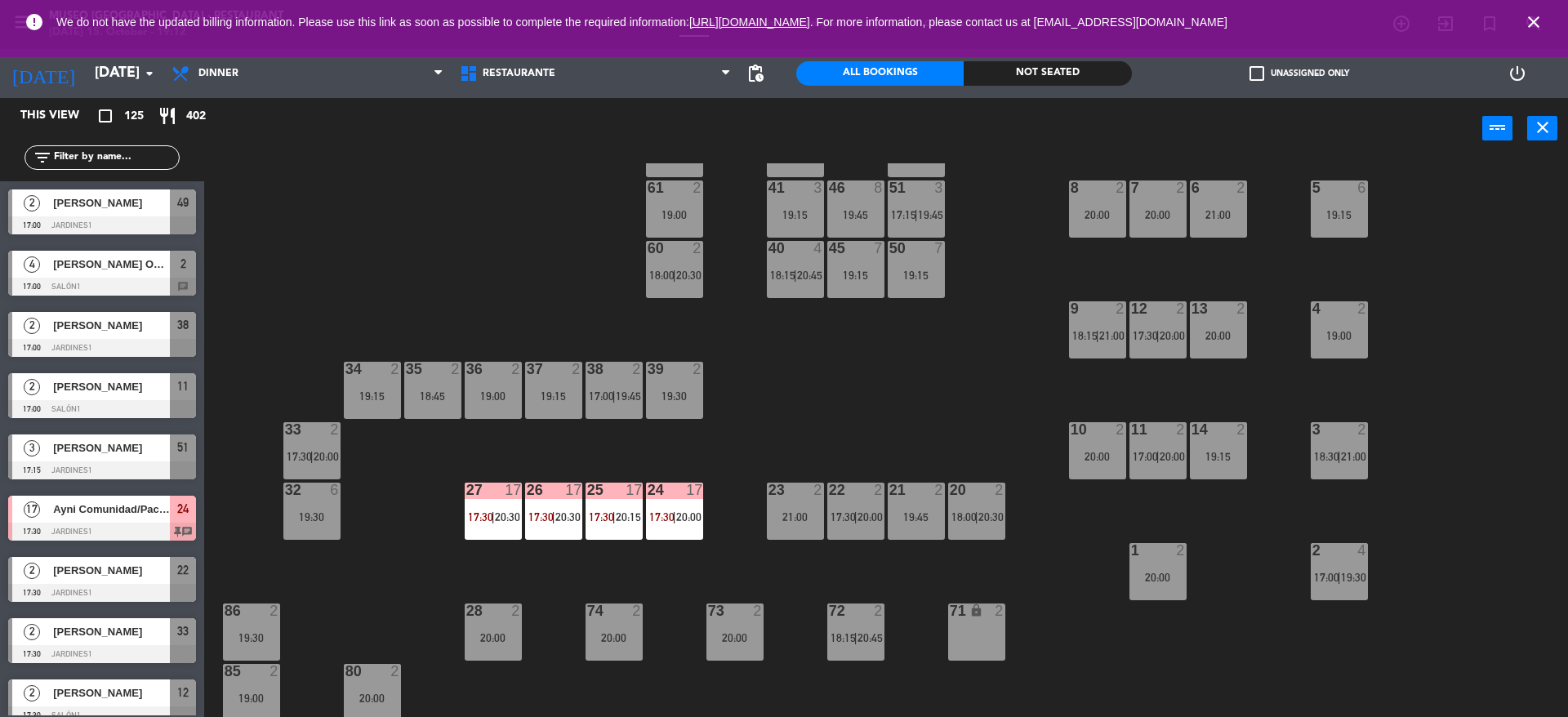
click at [881, 393] on div "44 2 18:30 | 21:00 49 2 17:00 | 20:00 54 5 19:45 64 2 18:30 | 21:00 48 10 18:45…" at bounding box center [894, 442] width 1348 height 558
click at [868, 382] on div "44 2 18:30 | 21:00 49 2 17:00 | 20:00 54 5 19:45 64 2 18:30 | 21:00 48 10 18:45…" at bounding box center [894, 442] width 1348 height 558
click at [873, 346] on div "44 2 18:30 | 21:00 49 2 17:00 | 20:00 54 5 19:45 64 2 18:30 | 21:00 48 10 18:45…" at bounding box center [894, 442] width 1348 height 558
